Goal: Task Accomplishment & Management: Use online tool/utility

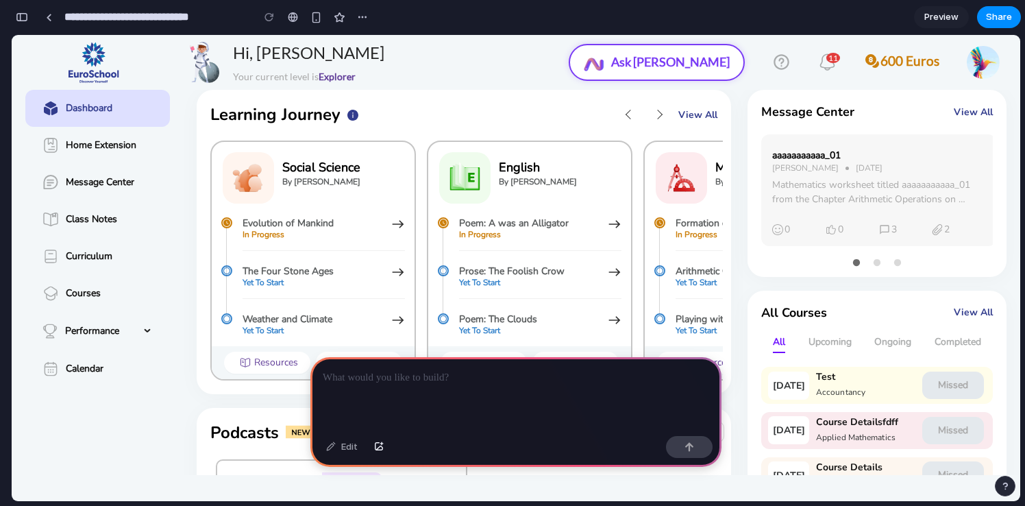
click at [466, 364] on div at bounding box center [515, 393] width 411 height 73
click at [449, 387] on div at bounding box center [515, 393] width 411 height 73
click at [139, 161] on link "Home Extension" at bounding box center [97, 145] width 145 height 37
click at [128, 147] on link "Home Extension" at bounding box center [97, 145] width 145 height 37
click at [111, 150] on link "Home Extension" at bounding box center [97, 145] width 145 height 37
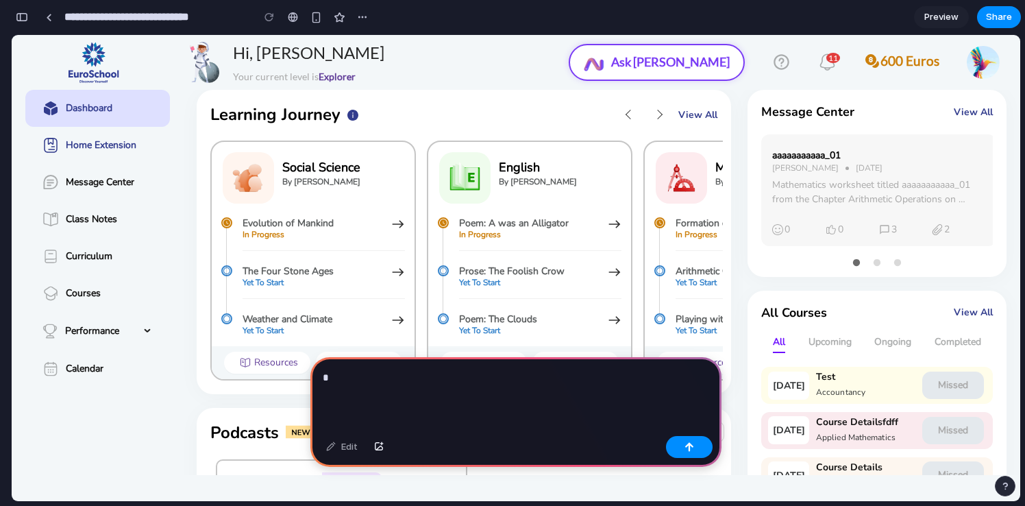
click at [111, 150] on link "Home Extension" at bounding box center [97, 145] width 145 height 37
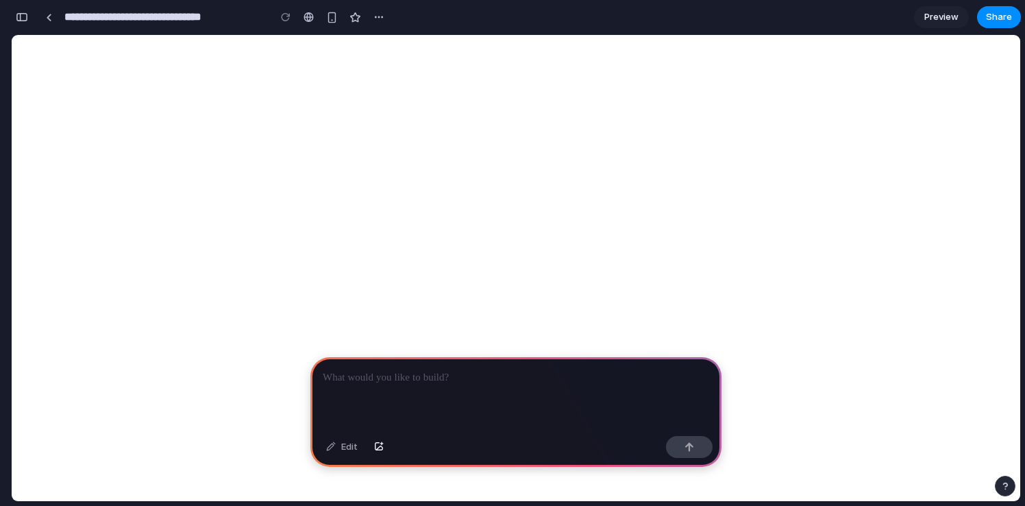
click at [584, 408] on div at bounding box center [515, 393] width 411 height 73
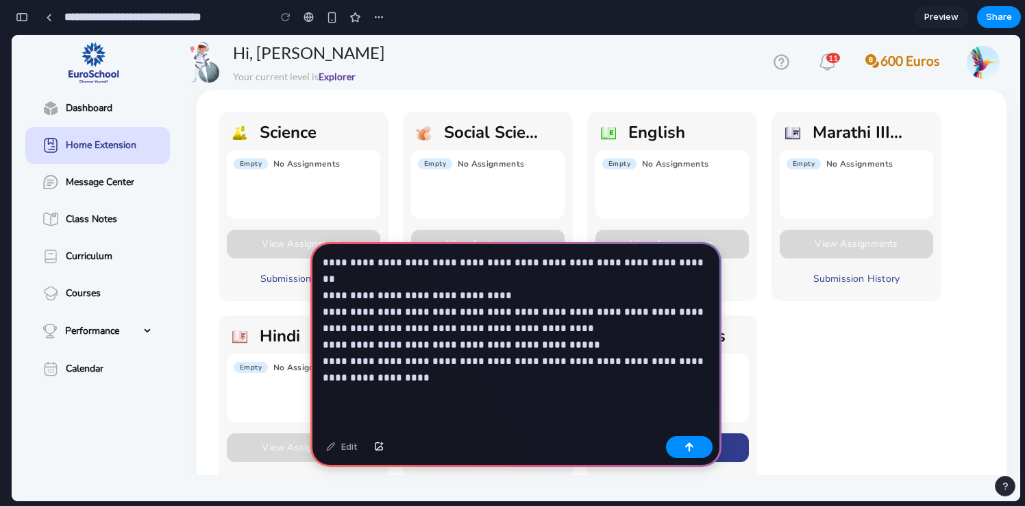
click at [716, 440] on div "Edit" at bounding box center [515, 448] width 411 height 36
click at [697, 439] on button "button" at bounding box center [689, 447] width 47 height 22
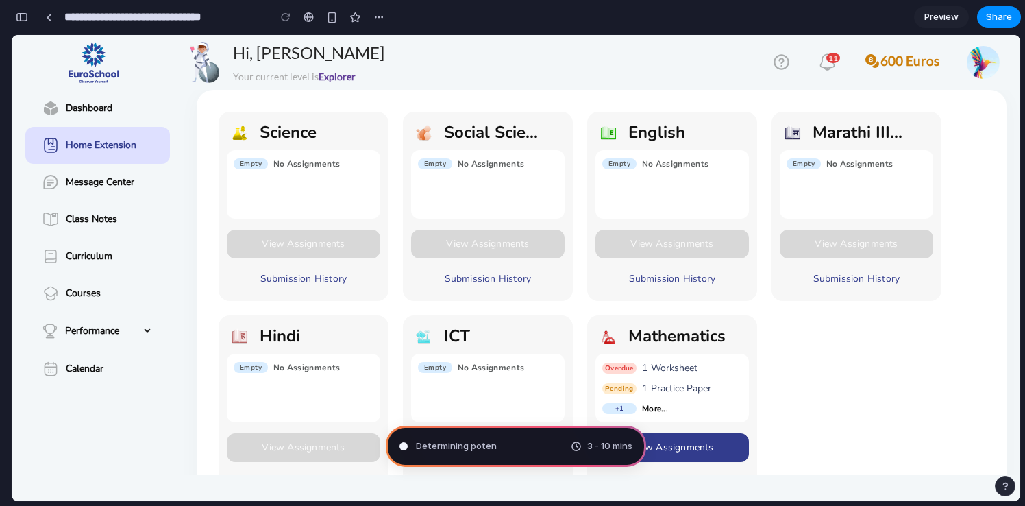
type input "**********"
